Goal: Information Seeking & Learning: Learn about a topic

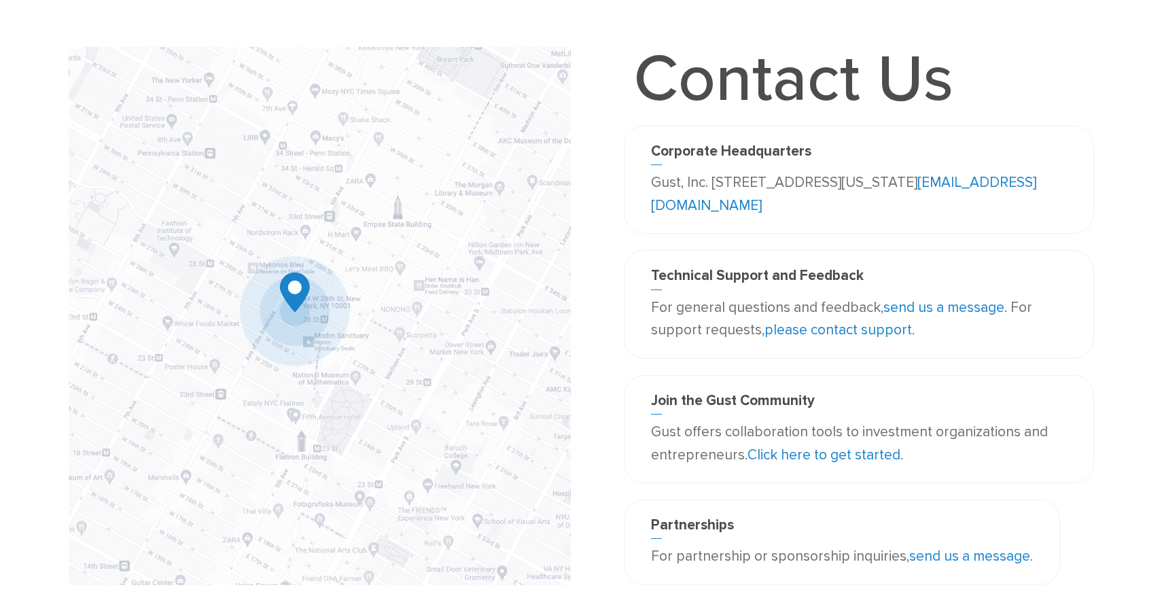
scroll to position [82, 0]
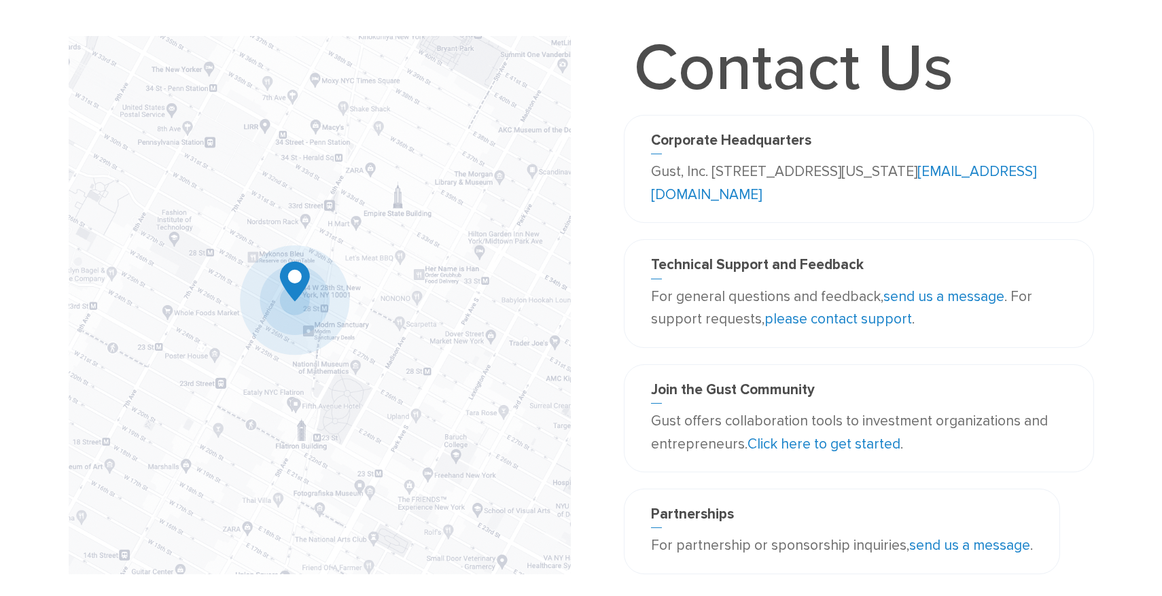
click at [857, 319] on link "please contact support" at bounding box center [838, 319] width 147 height 17
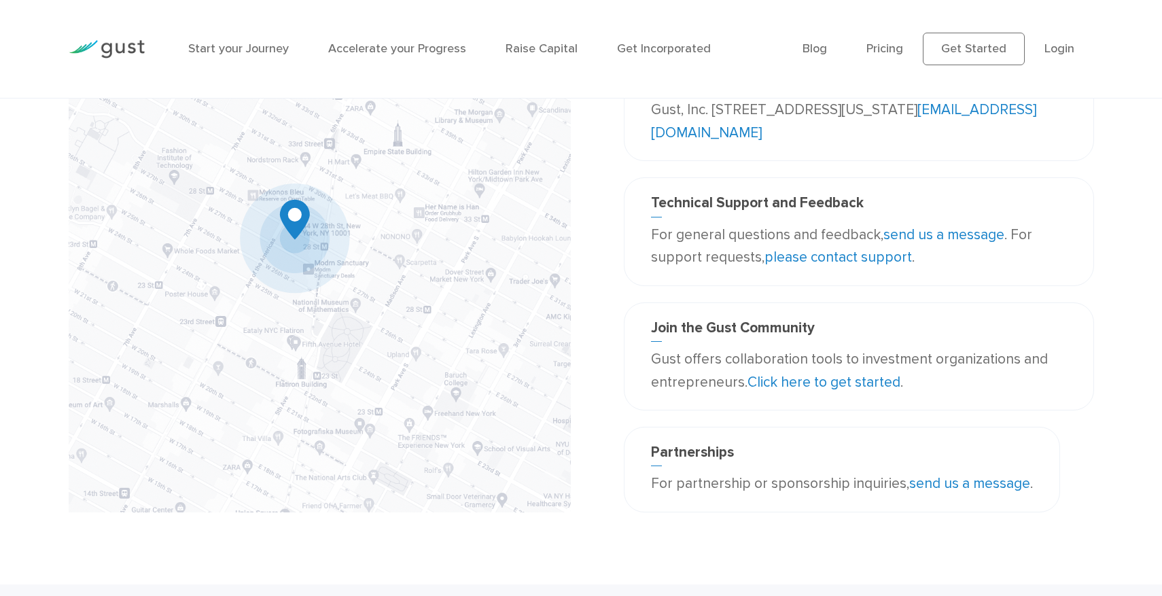
scroll to position [125, 0]
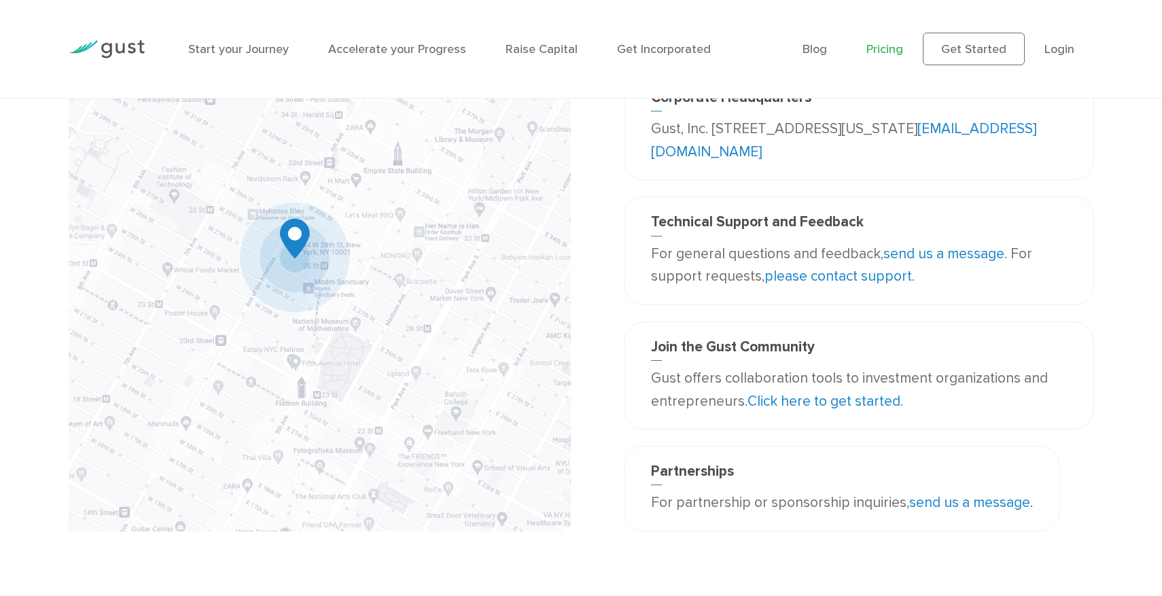
click at [892, 52] on link "Pricing" at bounding box center [885, 49] width 37 height 14
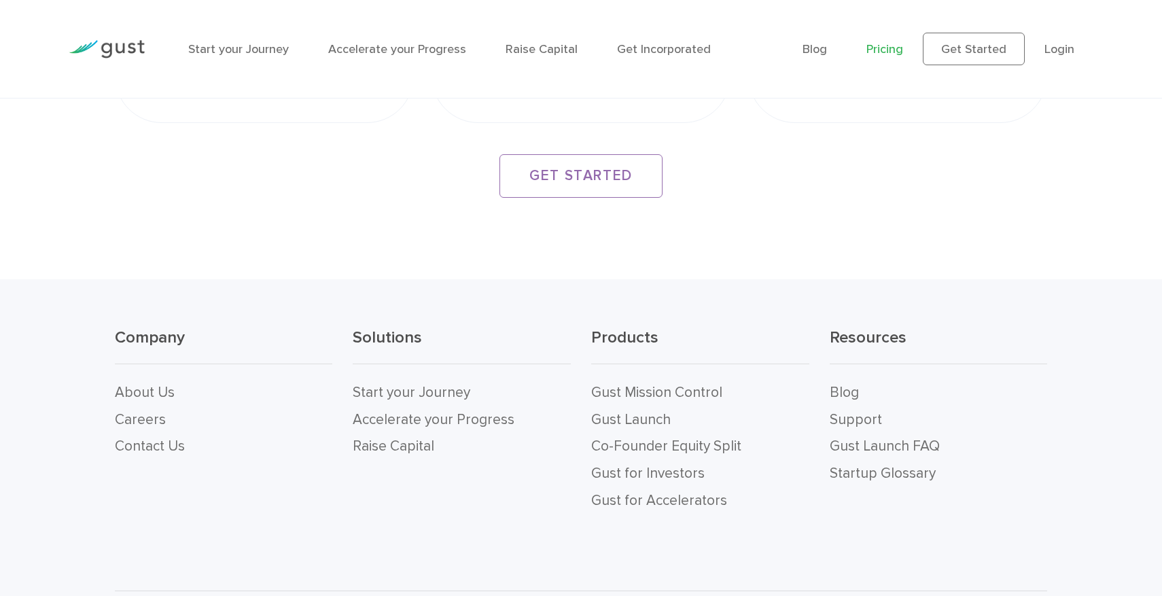
scroll to position [2740, 0]
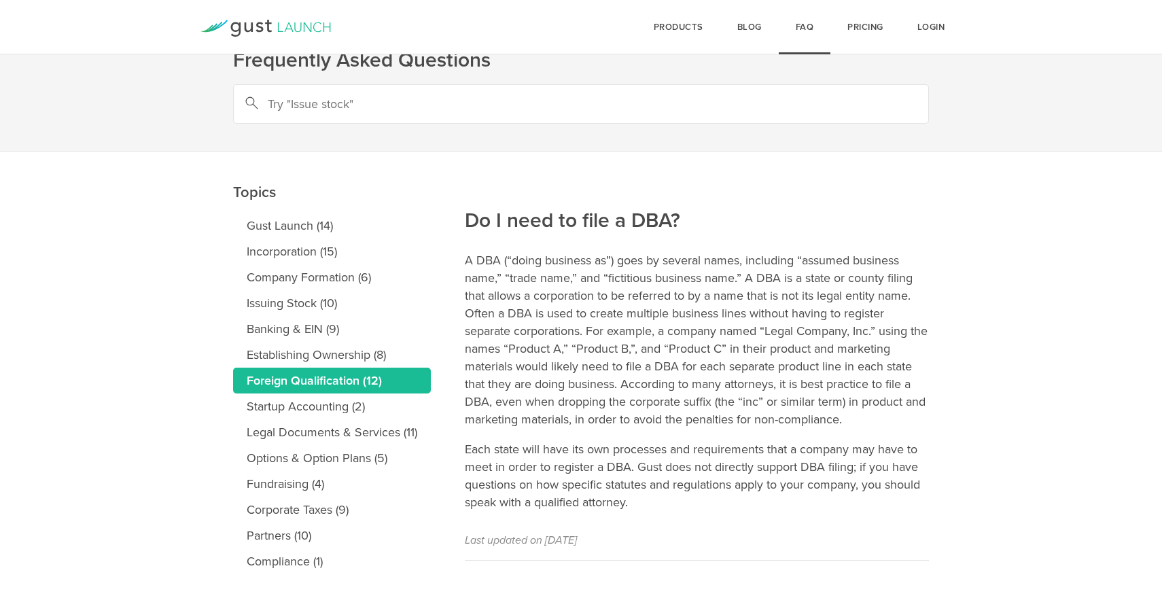
scroll to position [67, 0]
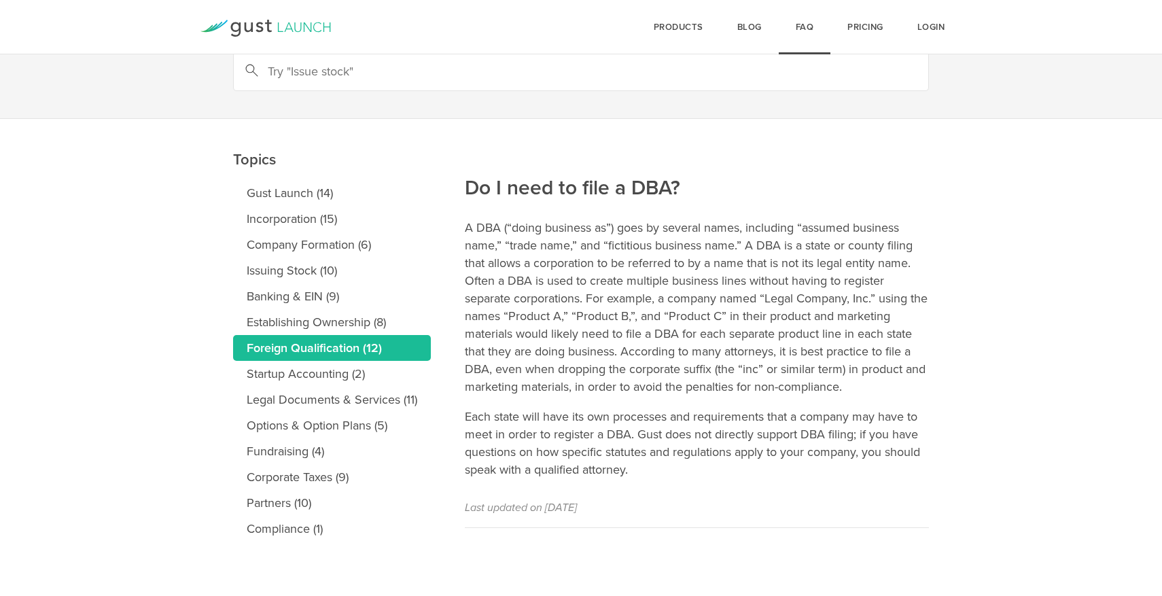
drag, startPoint x: 456, startPoint y: 230, endPoint x: 625, endPoint y: 253, distance: 170.1
click at [627, 252] on main "Topics Gust Launch (14) Incorporation (15) Company Formation (6) Issuing Stock …" at bounding box center [581, 357] width 1162 height 477
click at [625, 253] on p "A DBA (“doing business as”) goes by several names, including “assumed business …" at bounding box center [697, 307] width 464 height 177
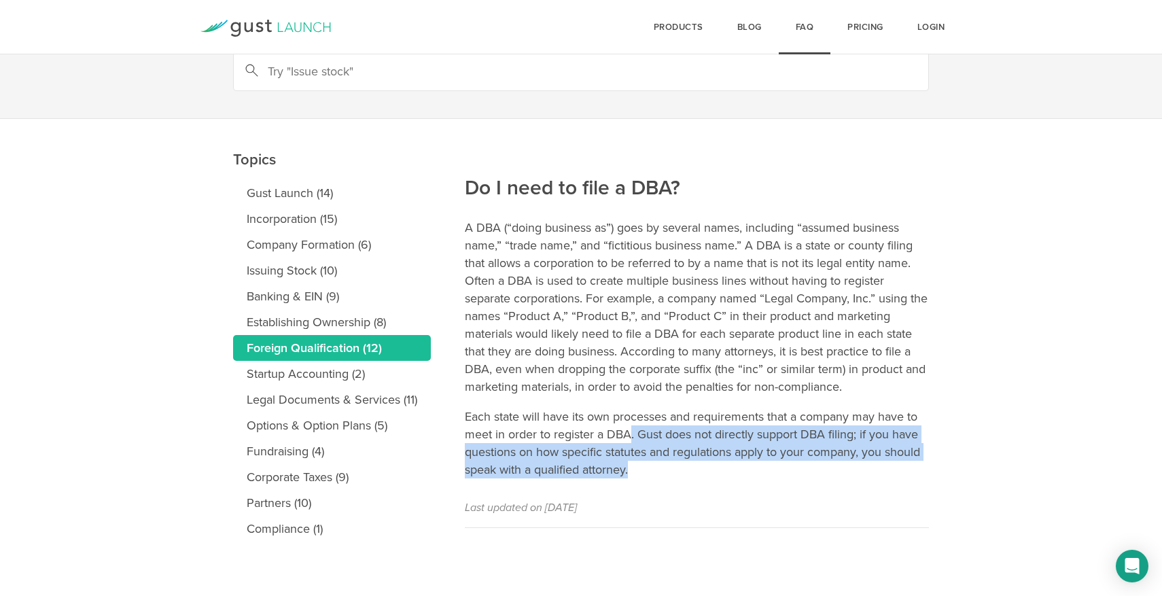
drag, startPoint x: 631, startPoint y: 432, endPoint x: 663, endPoint y: 467, distance: 48.1
click at [663, 468] on p "Each state will have its own processes and requirements that a company may have…" at bounding box center [697, 443] width 464 height 71
click at [663, 467] on p "Each state will have its own processes and requirements that a company may have…" at bounding box center [697, 443] width 464 height 71
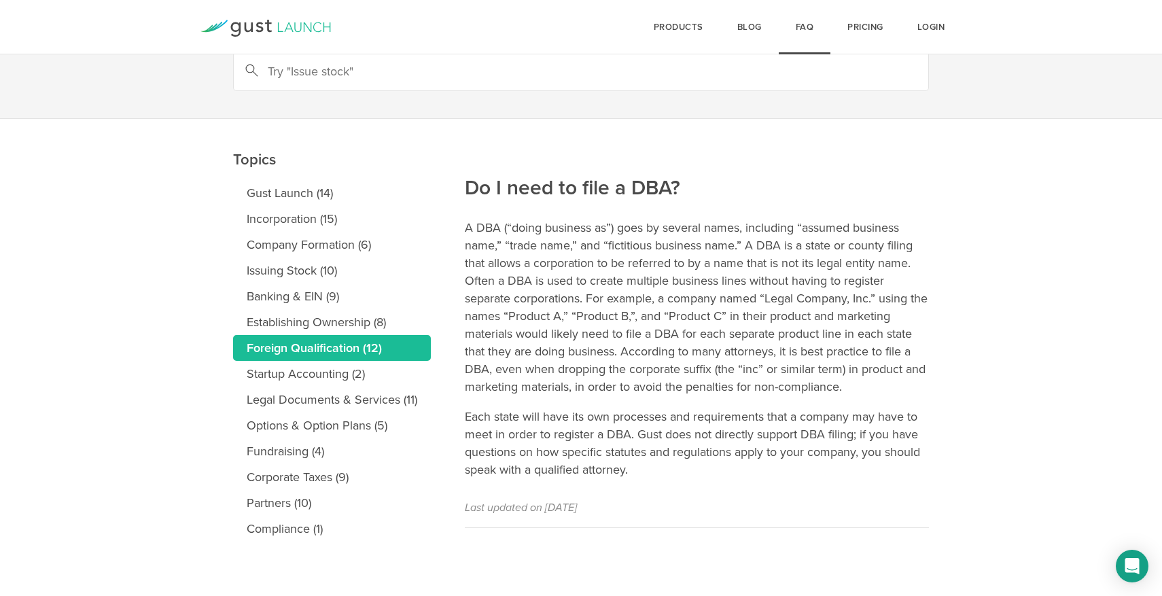
drag, startPoint x: 645, startPoint y: 467, endPoint x: 457, endPoint y: 410, distance: 196.1
click at [457, 411] on main "Topics Gust Launch (14) Incorporation (15) Company Formation (6) Issuing Stock …" at bounding box center [581, 357] width 1162 height 477
click at [485, 414] on p "Each state will have its own processes and requirements that a company may have…" at bounding box center [697, 443] width 464 height 71
